Goal: Ask a question: Seek information or help from site administrators or community

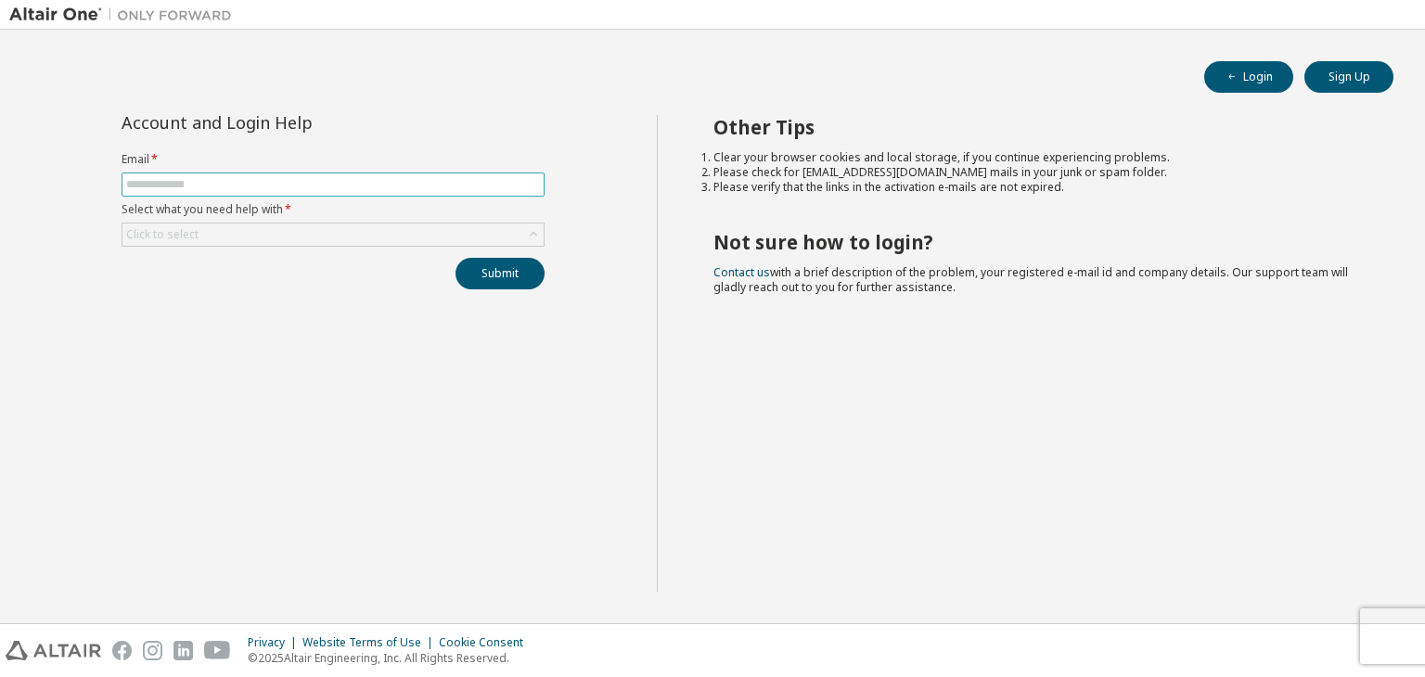
click at [373, 188] on input "text" at bounding box center [333, 184] width 414 height 15
type input "**********"
click at [241, 240] on div "Click to select" at bounding box center [332, 235] width 421 height 22
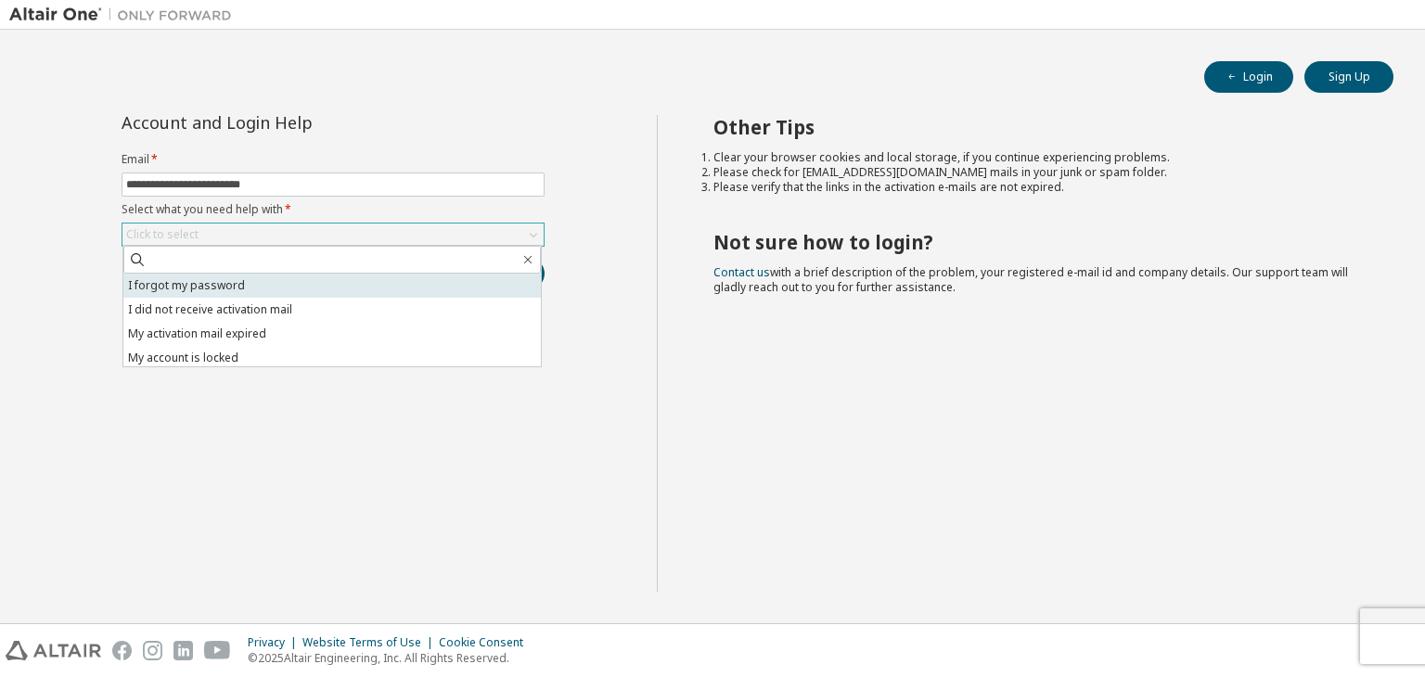
click at [229, 282] on li "I forgot my password" at bounding box center [332, 286] width 418 height 24
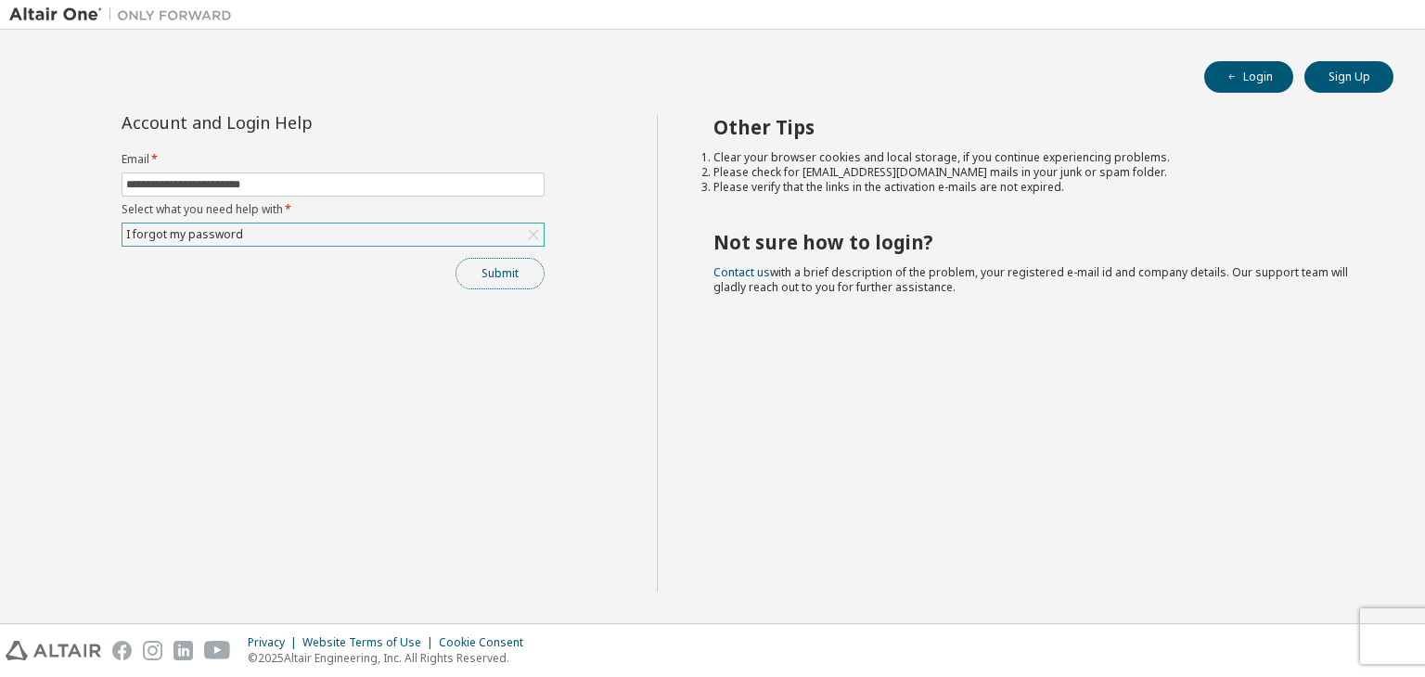
click at [495, 287] on button "Submit" at bounding box center [500, 274] width 89 height 32
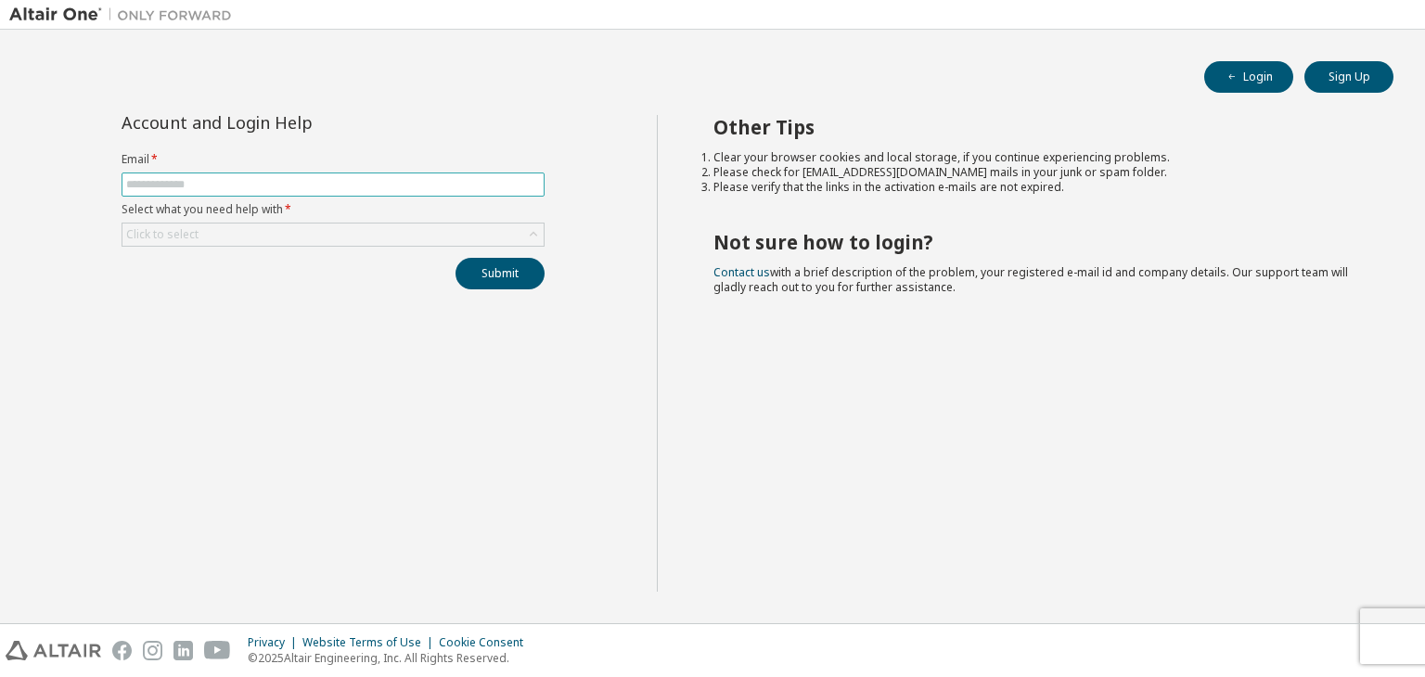
click at [315, 187] on input "text" at bounding box center [333, 184] width 414 height 15
type input "**********"
click at [274, 225] on div "Click to select" at bounding box center [332, 235] width 421 height 22
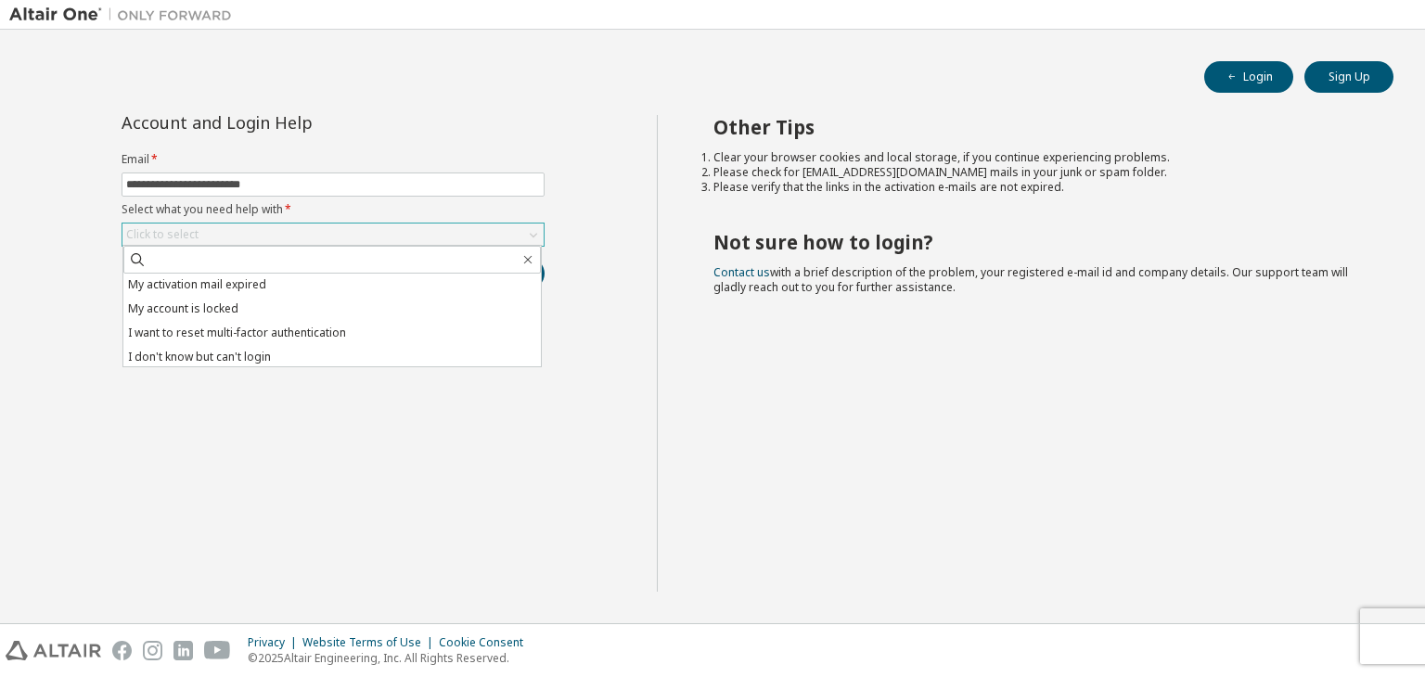
scroll to position [52, 0]
click at [280, 357] on li "I don't know but can't login" at bounding box center [332, 354] width 418 height 24
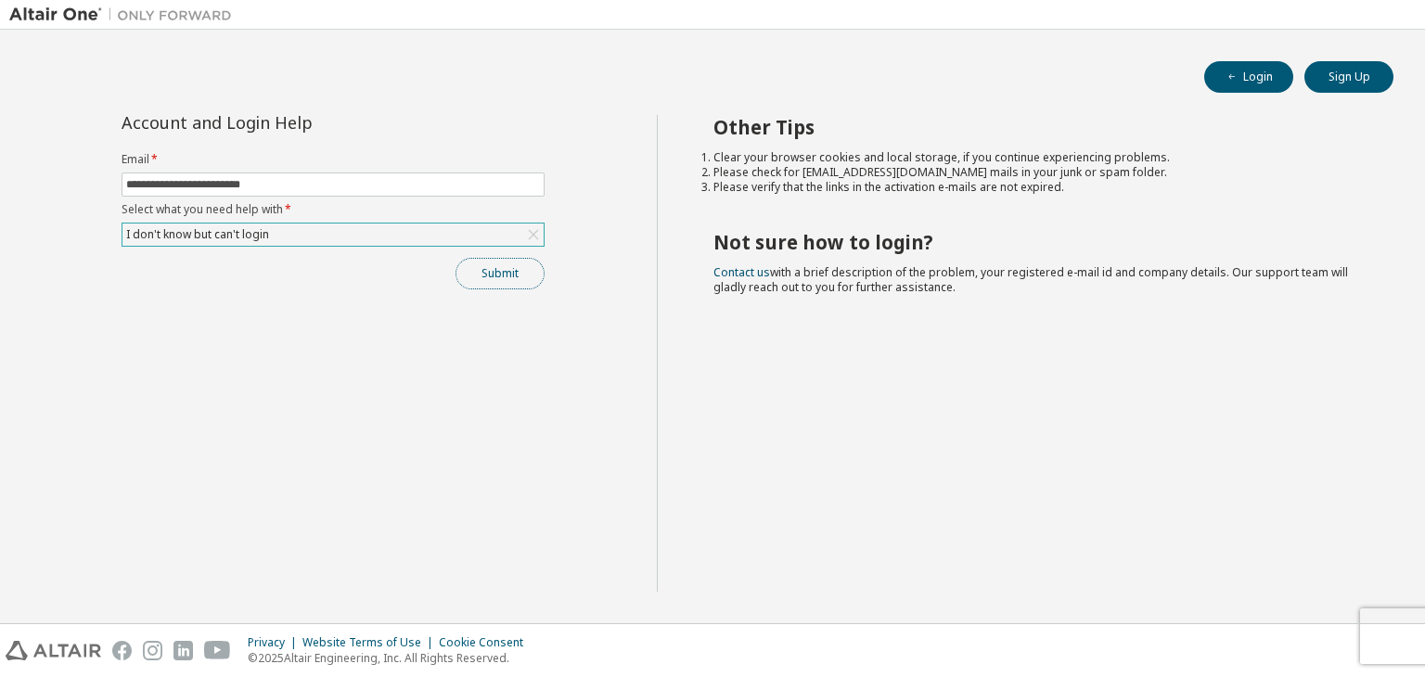
click at [523, 283] on button "Submit" at bounding box center [500, 274] width 89 height 32
click at [508, 279] on button "Submit" at bounding box center [500, 274] width 89 height 32
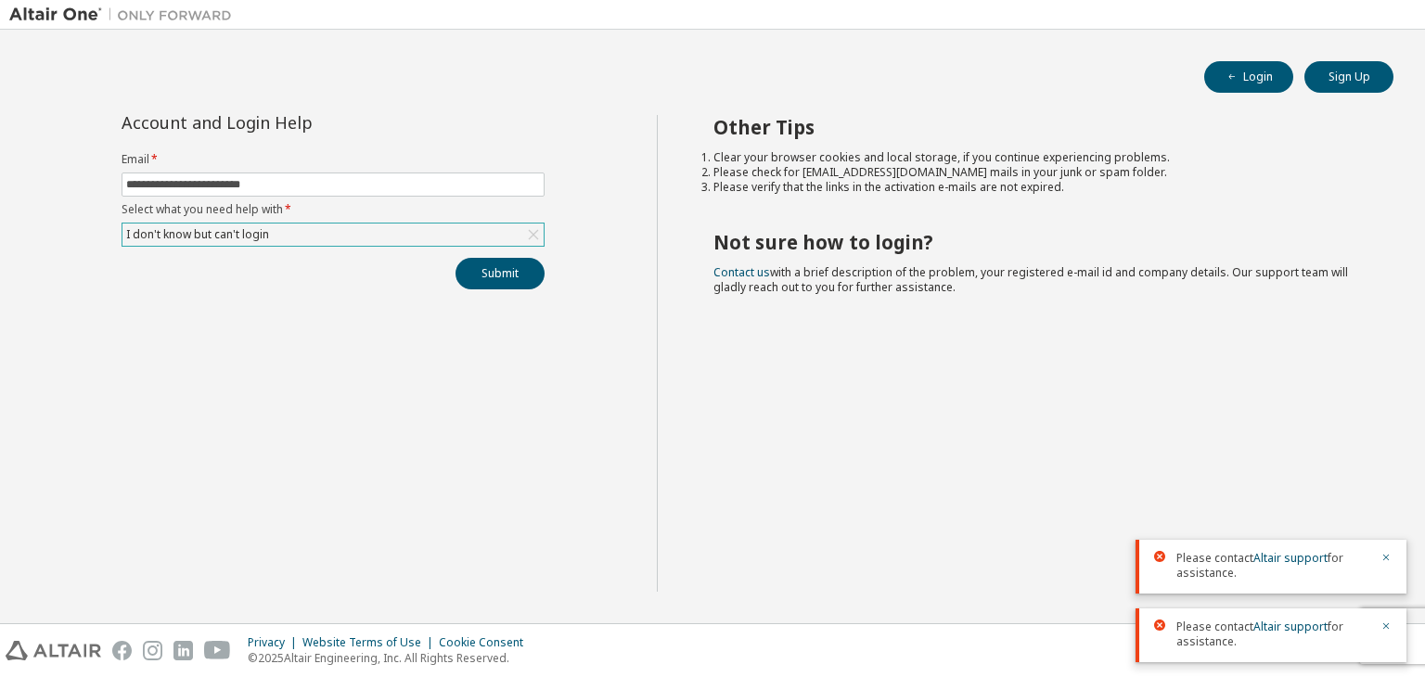
click at [1028, 391] on div "Other Tips Clear your browser cookies and local storage, if you continue experi…" at bounding box center [1037, 353] width 760 height 477
click at [1206, 568] on span "Please contact Altair support for assistance." at bounding box center [1272, 566] width 193 height 30
click at [1208, 561] on span "Please contact Altair support for assistance." at bounding box center [1272, 566] width 193 height 30
click at [1252, 630] on span "Please contact Altair support for assistance." at bounding box center [1272, 635] width 193 height 30
click at [1209, 624] on span "Please contact Altair support for assistance." at bounding box center [1272, 635] width 193 height 30
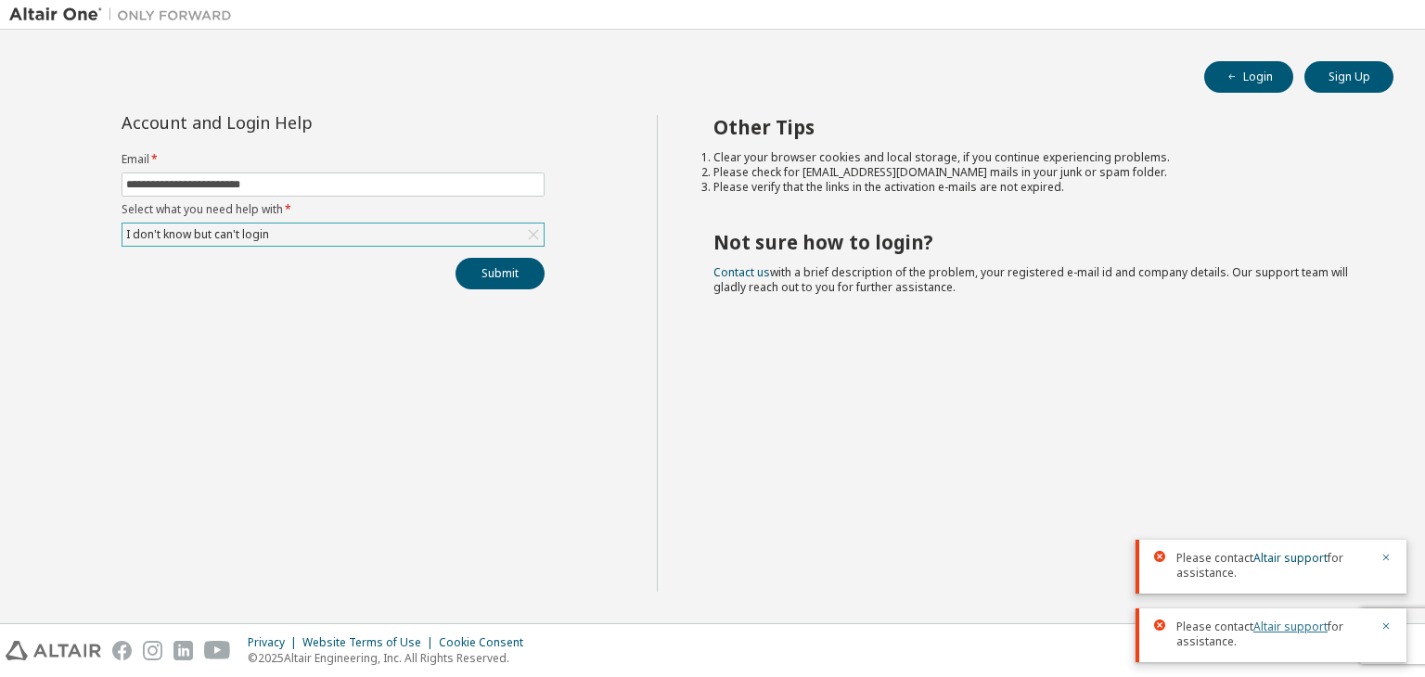
click at [1303, 625] on link "Altair support" at bounding box center [1290, 627] width 74 height 16
click at [1138, 328] on div "Other Tips Clear your browser cookies and local storage, if you continue experi…" at bounding box center [1037, 353] width 760 height 477
click at [1288, 622] on link "Altair support" at bounding box center [1290, 627] width 74 height 16
click at [508, 281] on button "Submit" at bounding box center [500, 274] width 89 height 32
click at [1273, 627] on link "Altair support" at bounding box center [1290, 627] width 74 height 16
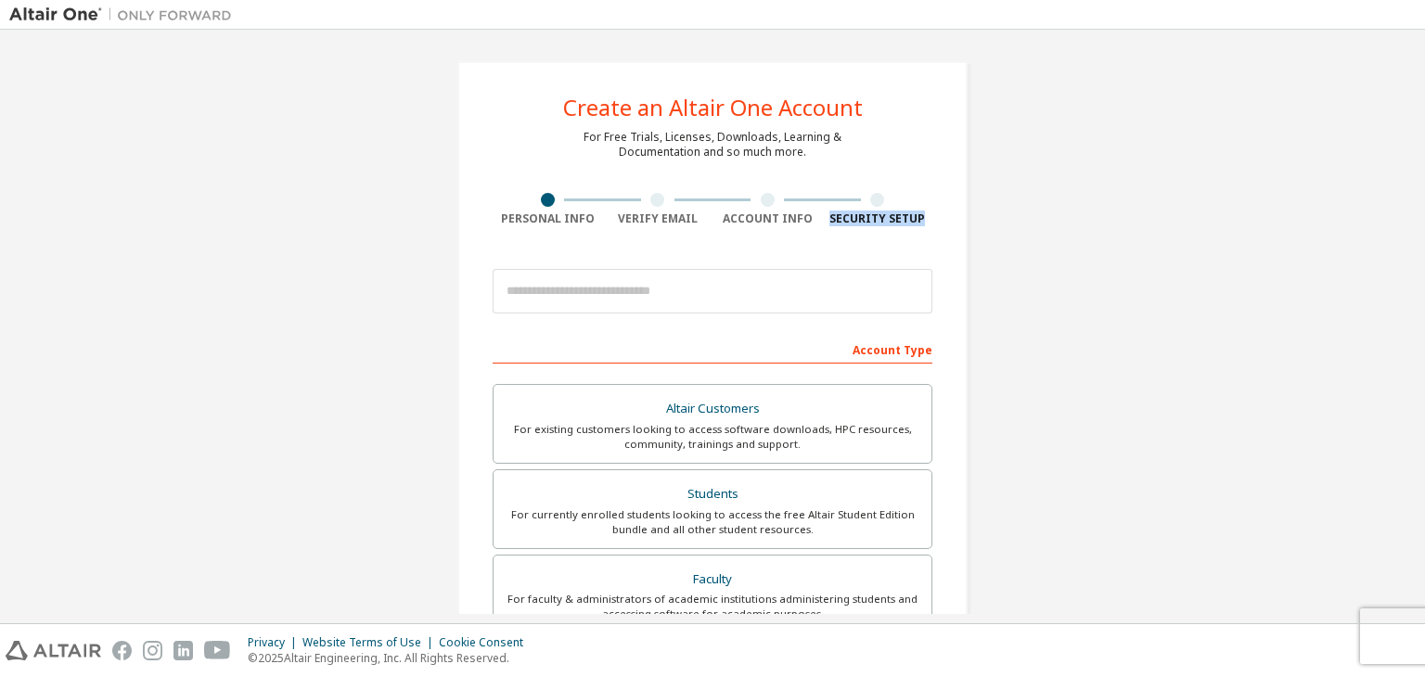
drag, startPoint x: 1424, startPoint y: 132, endPoint x: 1421, endPoint y: 256, distance: 124.4
click at [1421, 256] on div "Create an Altair One Account For Free Trials, Licenses, Downloads, Learning & D…" at bounding box center [712, 327] width 1425 height 594
click at [772, 529] on div "For currently enrolled students looking to access the free Altair Student Editi…" at bounding box center [713, 523] width 416 height 30
click at [688, 525] on div "For currently enrolled students looking to access the free Altair Student Editi…" at bounding box center [713, 523] width 416 height 30
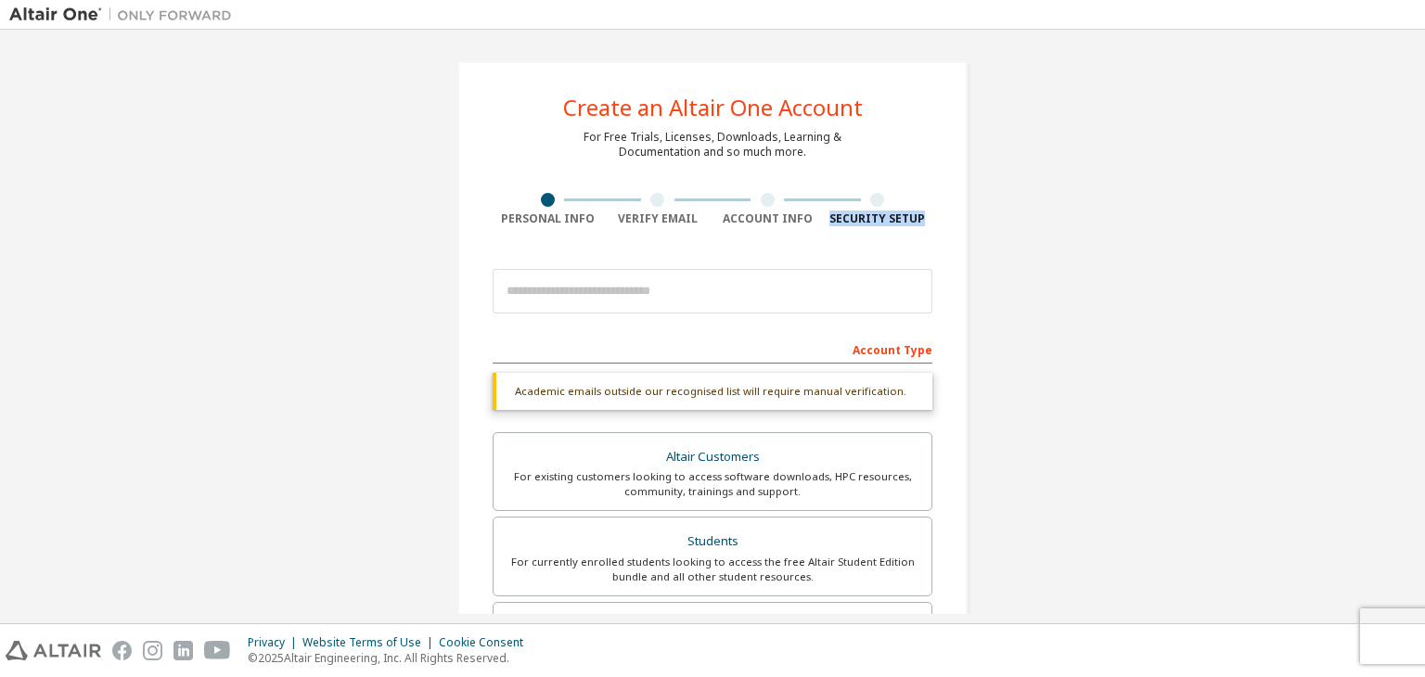
drag, startPoint x: 1424, startPoint y: 155, endPoint x: 1422, endPoint y: 265, distance: 110.4
click at [1424, 263] on div "Create an Altair One Account For Free Trials, Licenses, Downloads, Learning & D…" at bounding box center [712, 327] width 1425 height 594
click at [1098, 294] on div "Create an Altair One Account For Free Trials, Licenses, Downloads, Learning & D…" at bounding box center [712, 554] width 1407 height 1031
click at [675, 546] on div "Students" at bounding box center [713, 542] width 416 height 26
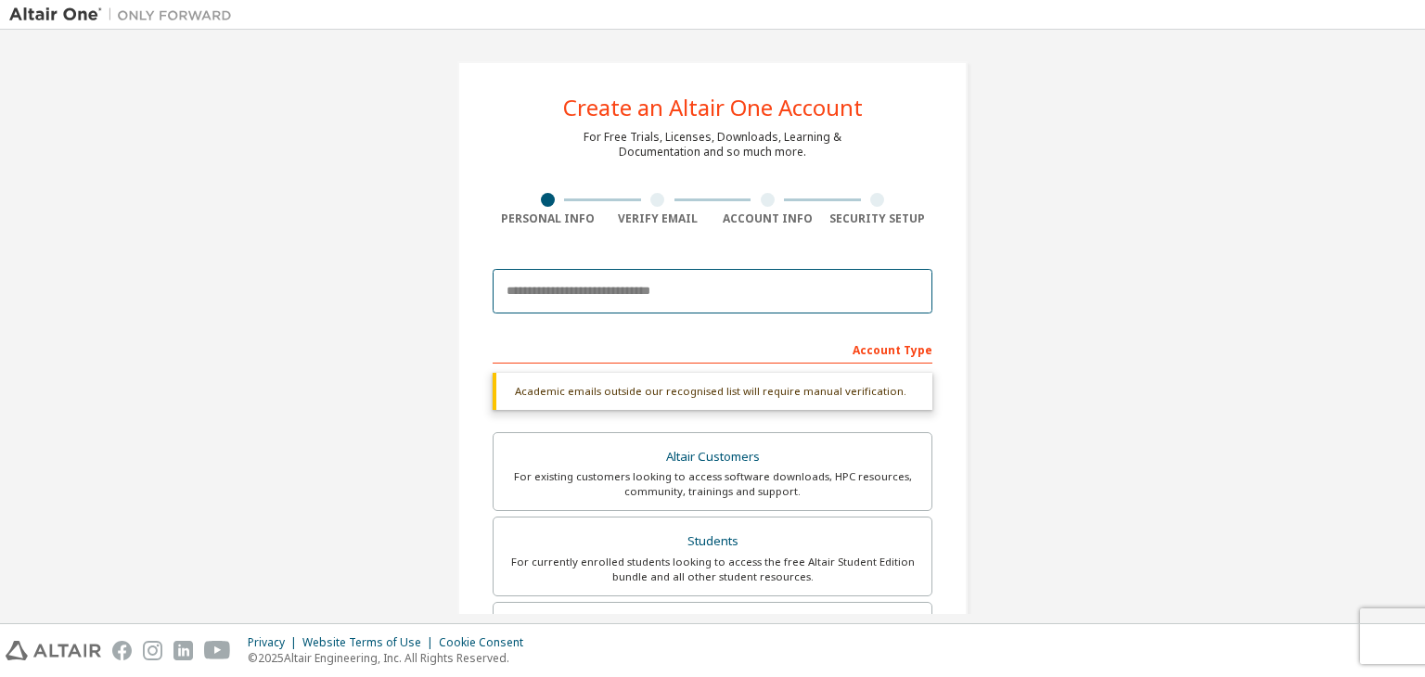
click at [670, 279] on input "email" at bounding box center [713, 291] width 440 height 45
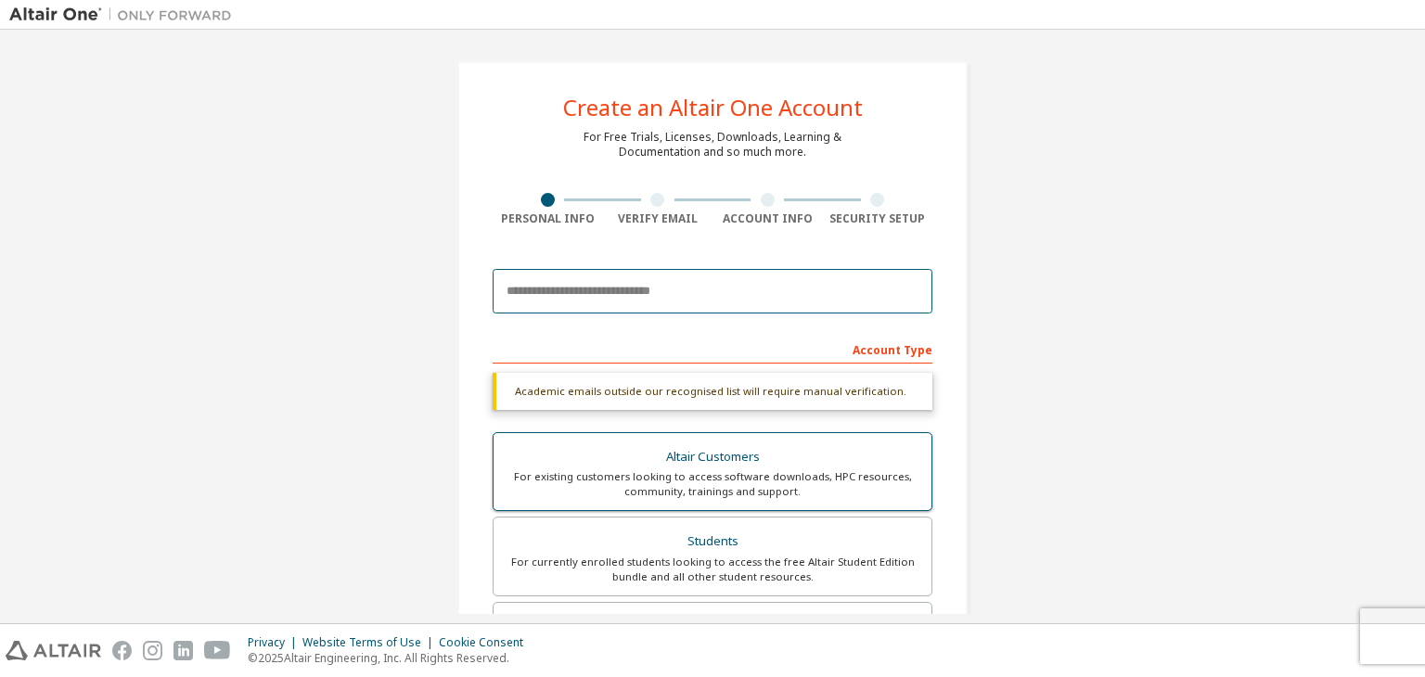
type input "**********"
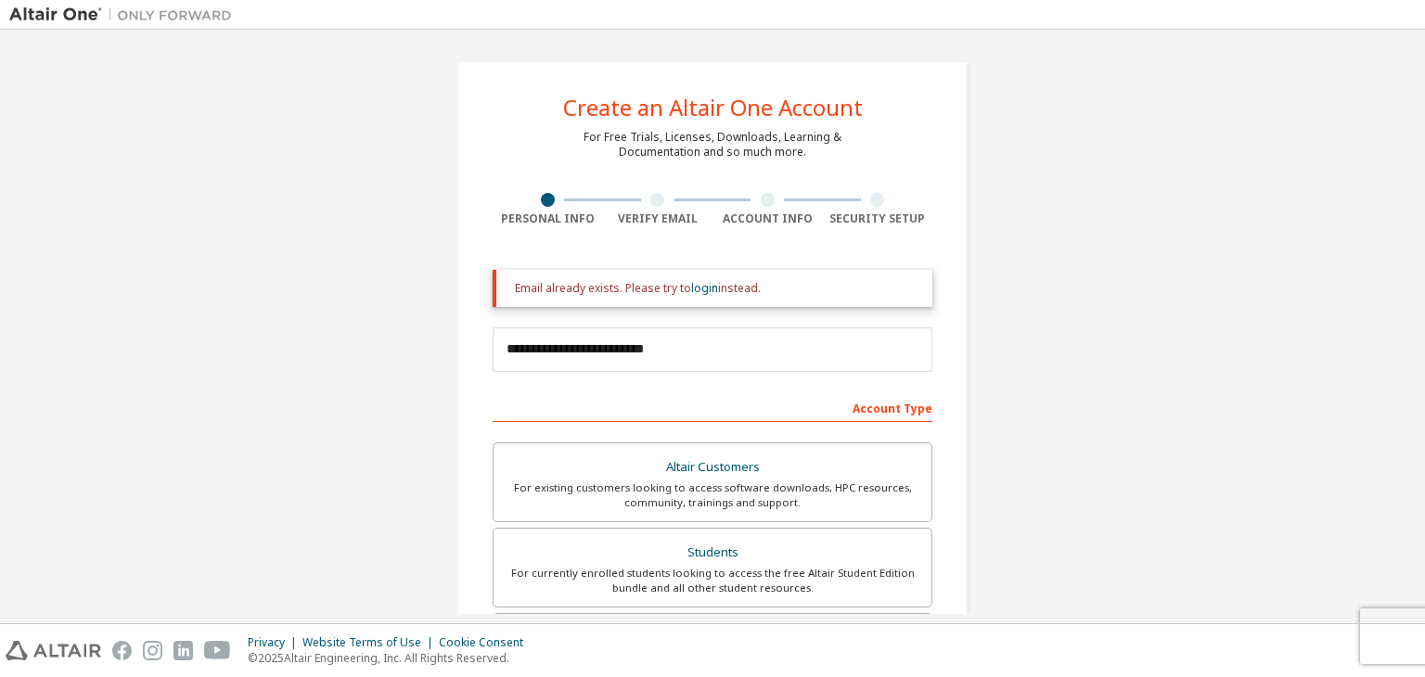
drag, startPoint x: 1424, startPoint y: 233, endPoint x: 1407, endPoint y: 313, distance: 81.7
click at [1424, 298] on div "**********" at bounding box center [712, 327] width 1425 height 594
click at [697, 295] on link "login" at bounding box center [704, 288] width 27 height 16
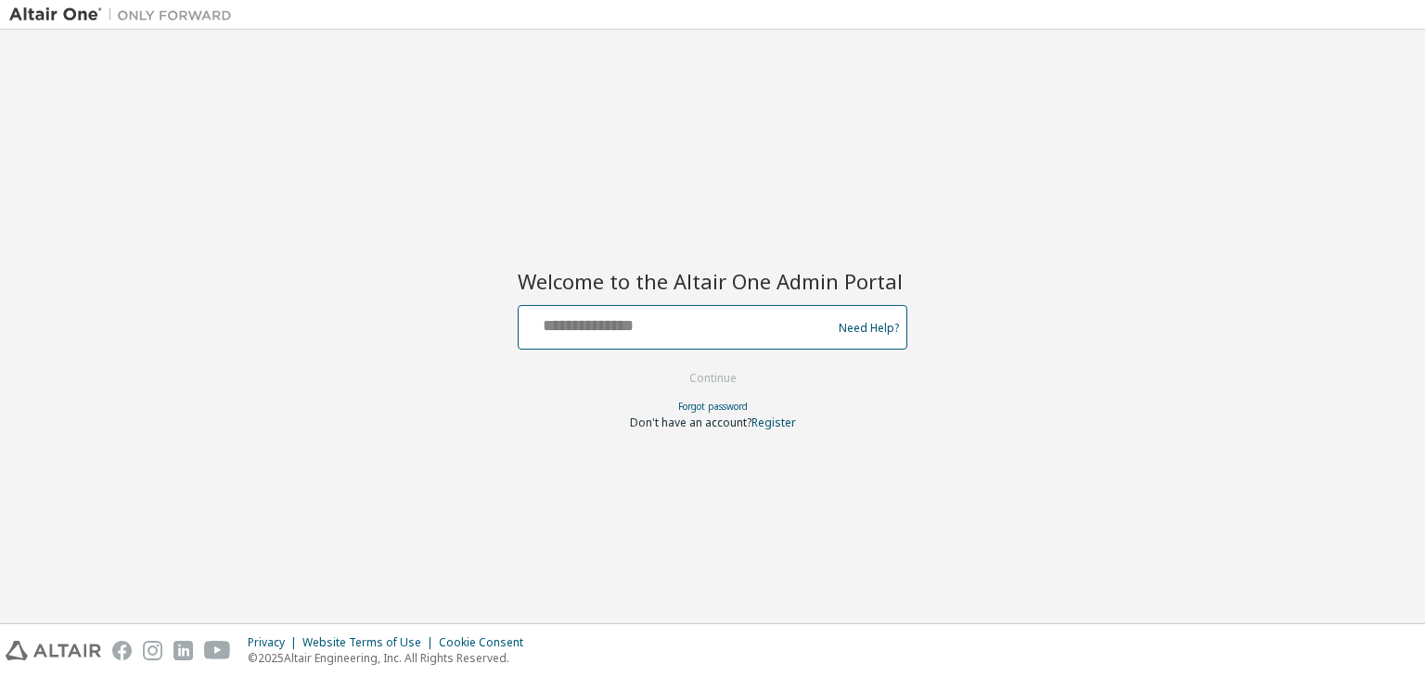
click at [701, 332] on input "text" at bounding box center [677, 323] width 303 height 27
type input "**********"
click at [722, 385] on button "Continue" at bounding box center [713, 379] width 86 height 28
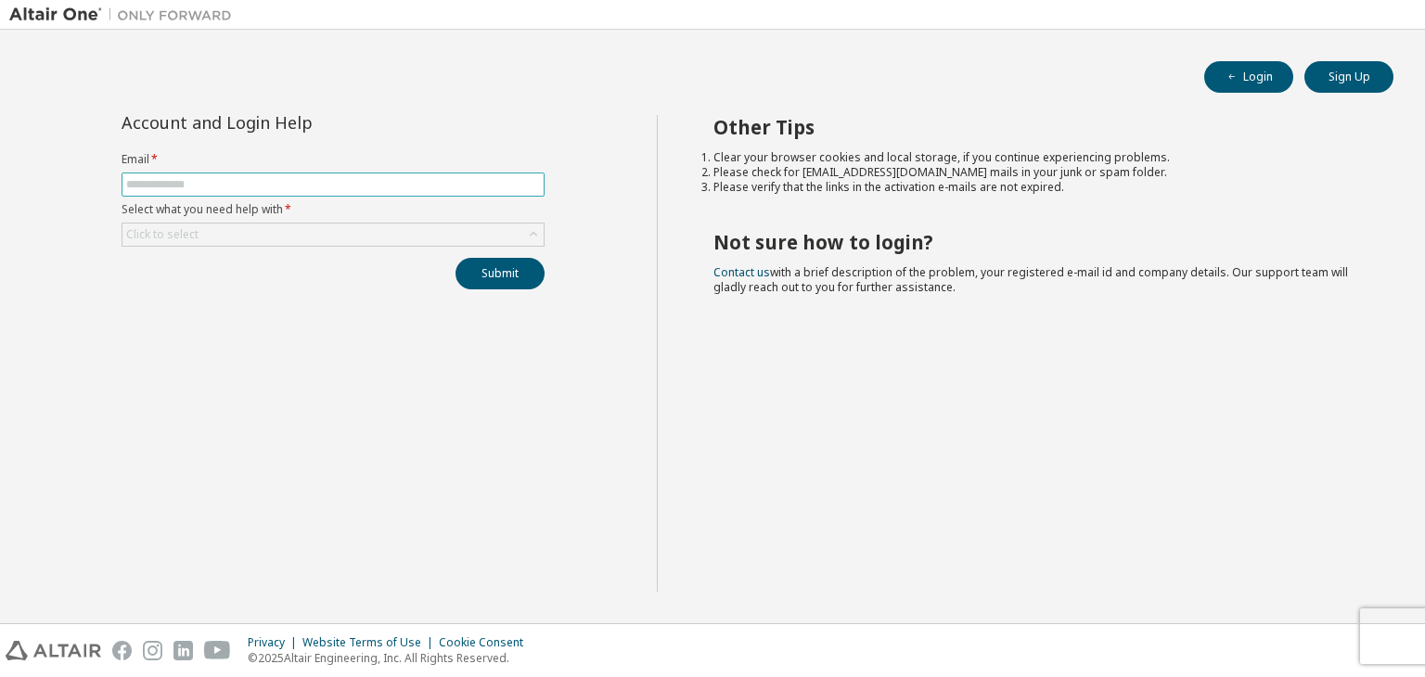
click at [302, 186] on input "text" at bounding box center [333, 184] width 414 height 15
type input "**********"
click at [290, 237] on div "Click to select" at bounding box center [332, 235] width 421 height 22
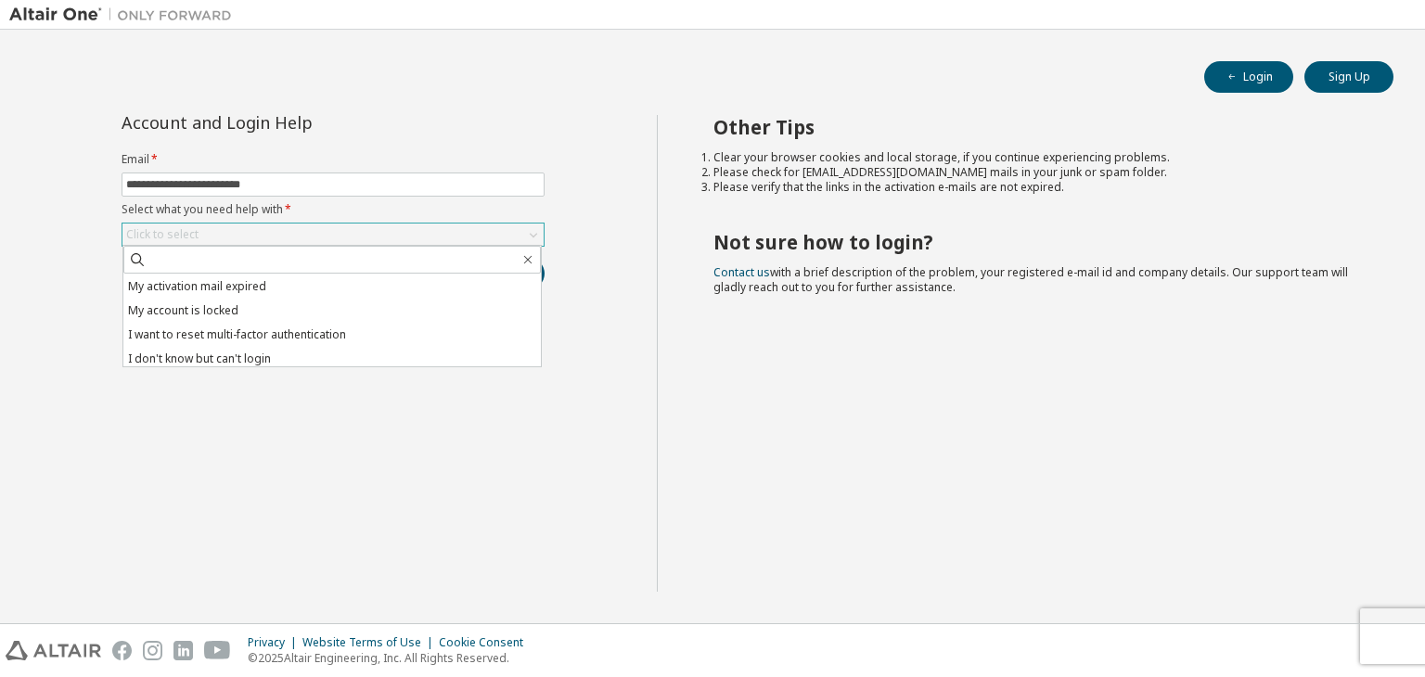
scroll to position [52, 0]
click at [338, 309] on li "My account is locked" at bounding box center [332, 306] width 418 height 24
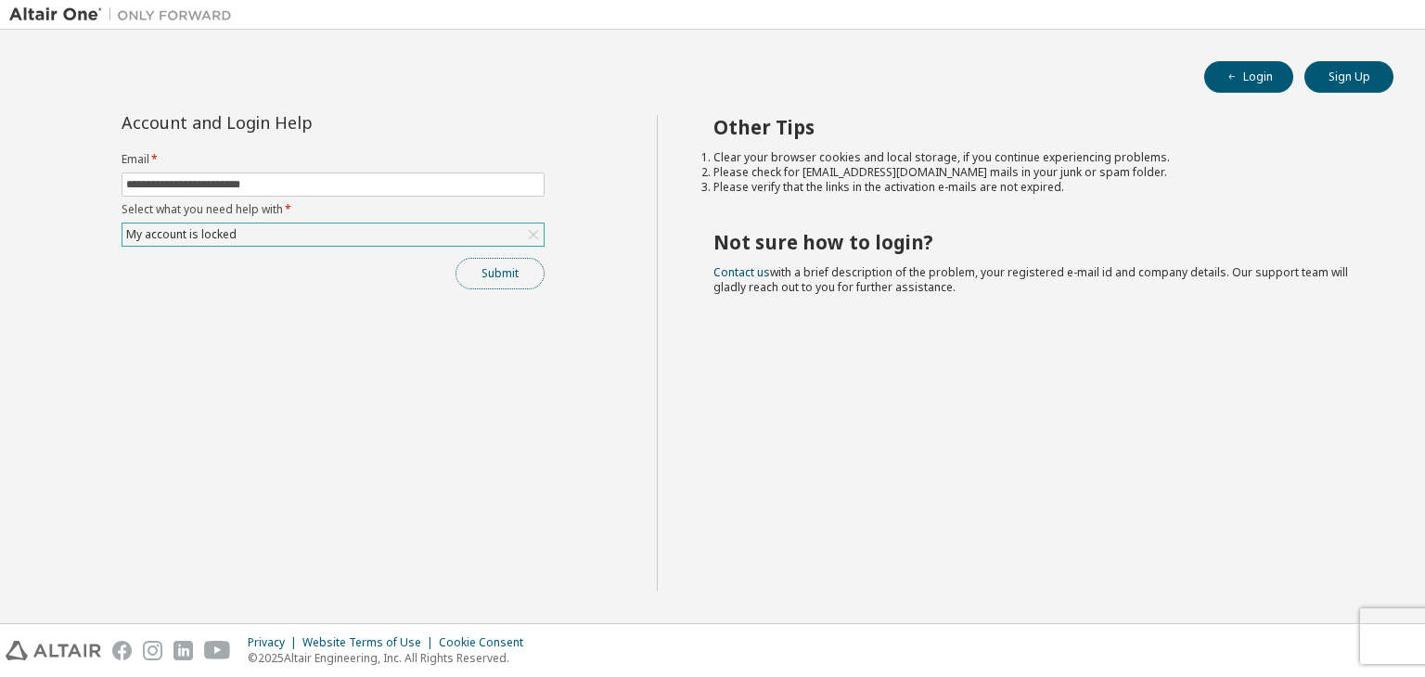
click at [482, 266] on button "Submit" at bounding box center [500, 274] width 89 height 32
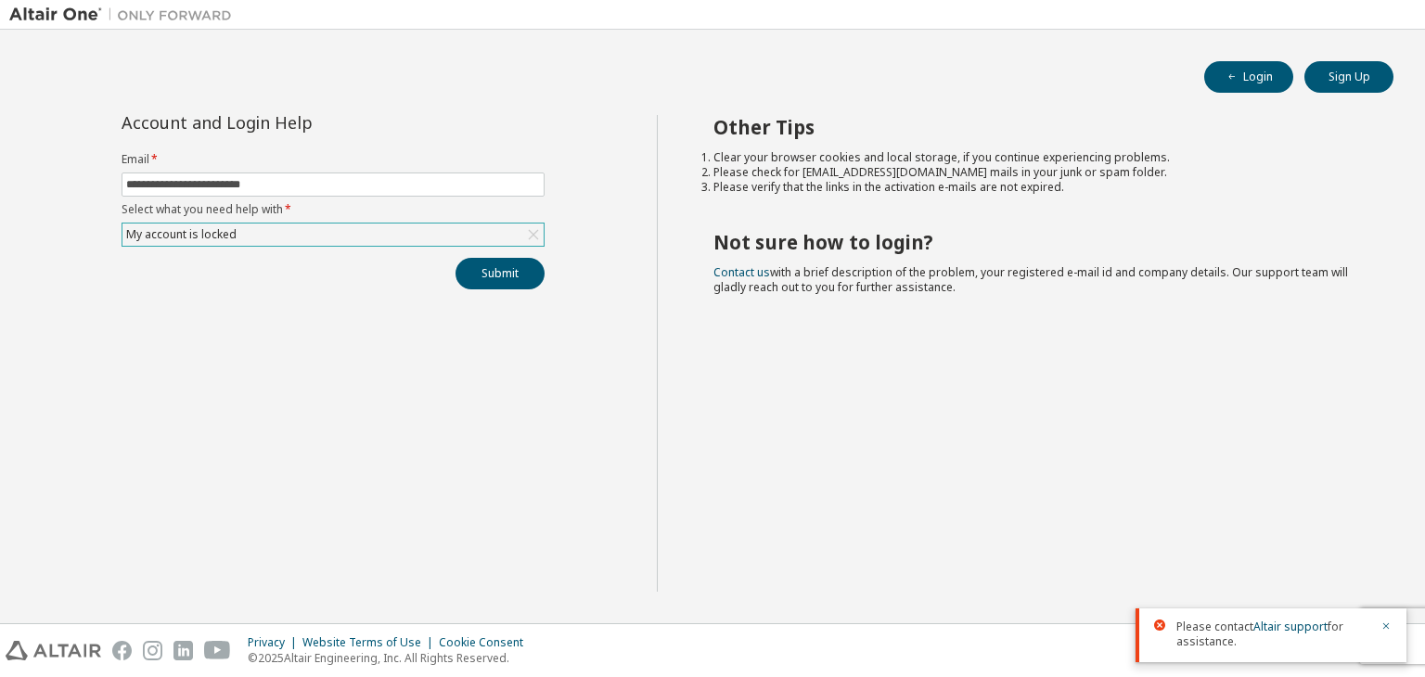
click at [1414, 650] on div "Privacy Website Terms of Use Cookie Consent © 2025 Altair Engineering, Inc. All…" at bounding box center [712, 650] width 1425 height 53
click at [1285, 624] on link "Altair support" at bounding box center [1290, 627] width 74 height 16
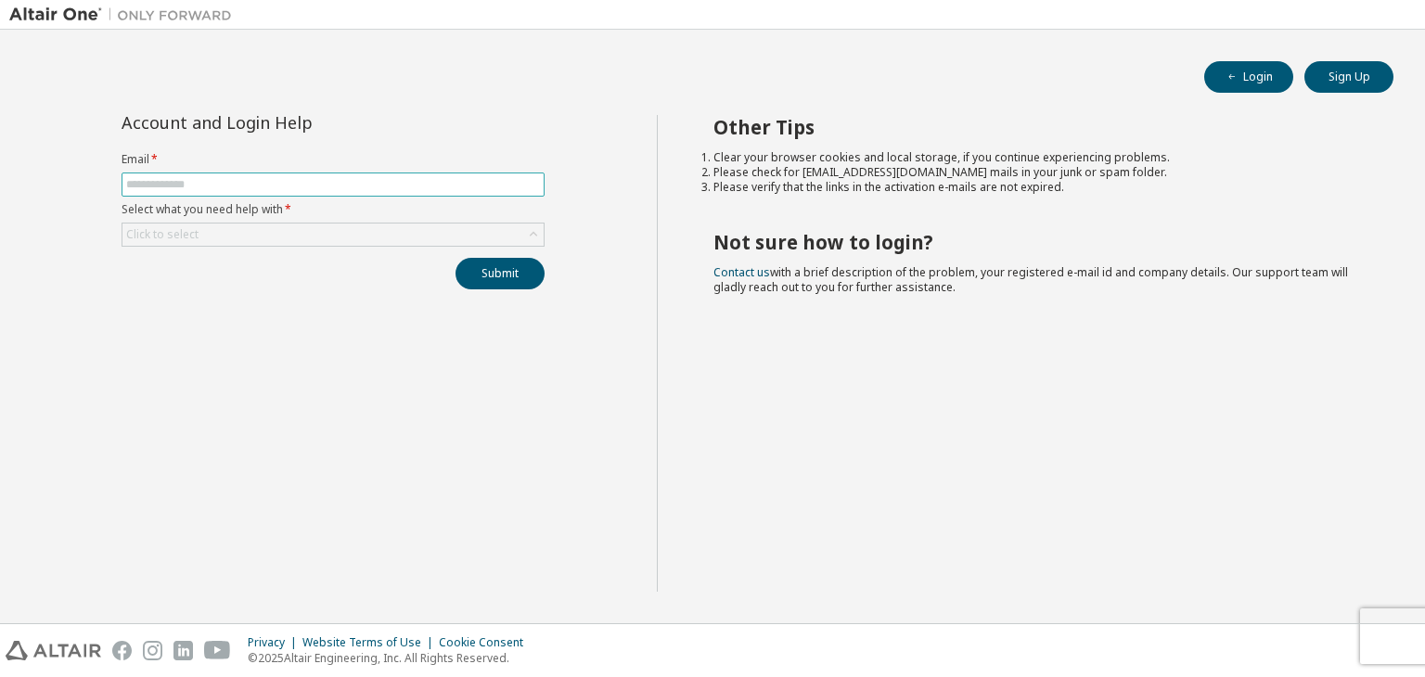
click at [309, 192] on span at bounding box center [333, 185] width 423 height 24
click at [310, 189] on input "text" at bounding box center [333, 184] width 414 height 15
